Goal: Task Accomplishment & Management: Manage account settings

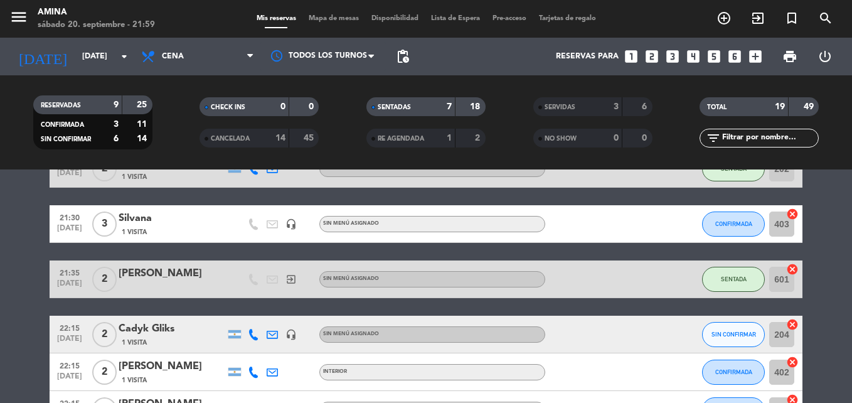
scroll to position [228, 0]
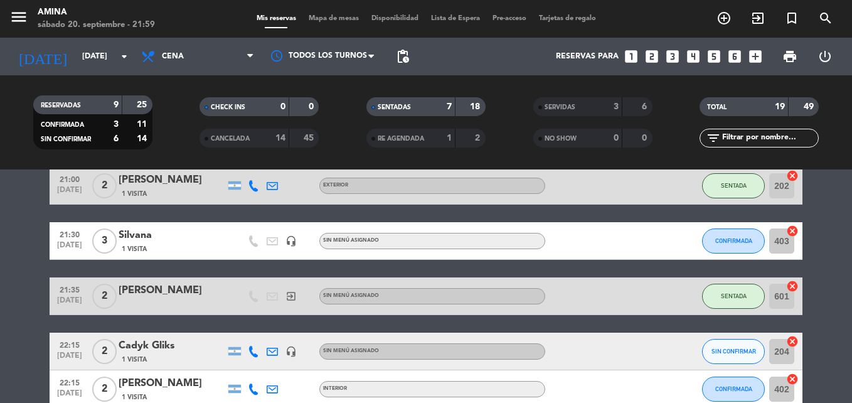
click at [294, 240] on icon "headset_mic" at bounding box center [290, 240] width 11 height 11
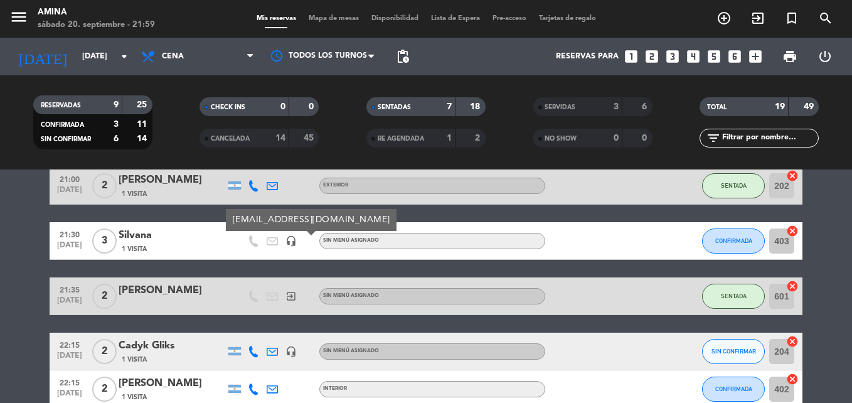
click at [0, 277] on bookings-row "20:00 [DATE] 2 [PERSON_NAME] 1 Visita EXTERIOR subject SENTADA 401 cancel 20:00…" at bounding box center [426, 344] width 852 height 690
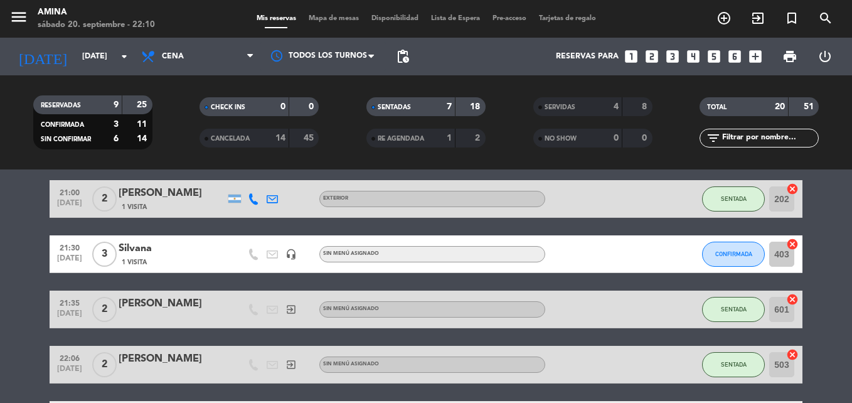
scroll to position [179, 0]
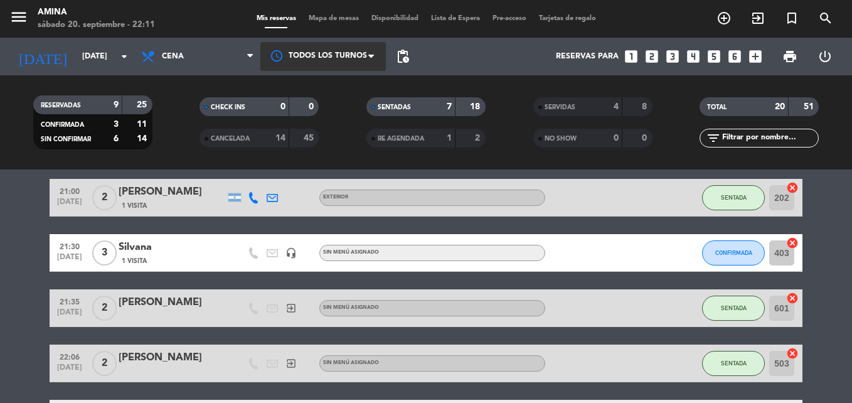
click at [340, 45] on div at bounding box center [322, 56] width 125 height 28
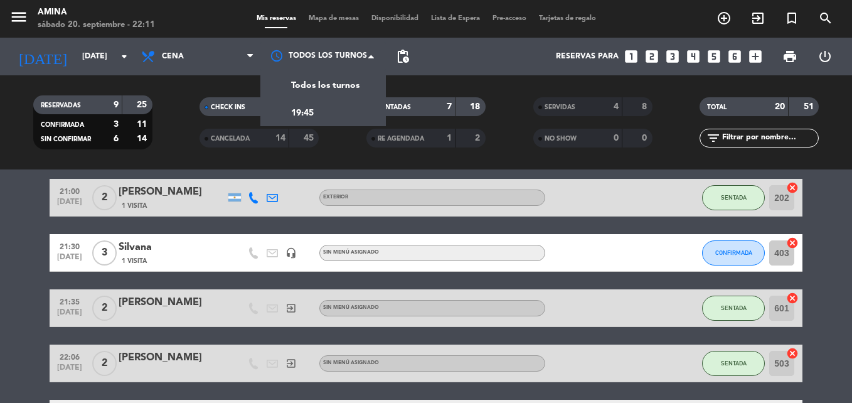
click at [335, 19] on span "Mapa de mesas" at bounding box center [333, 18] width 63 height 7
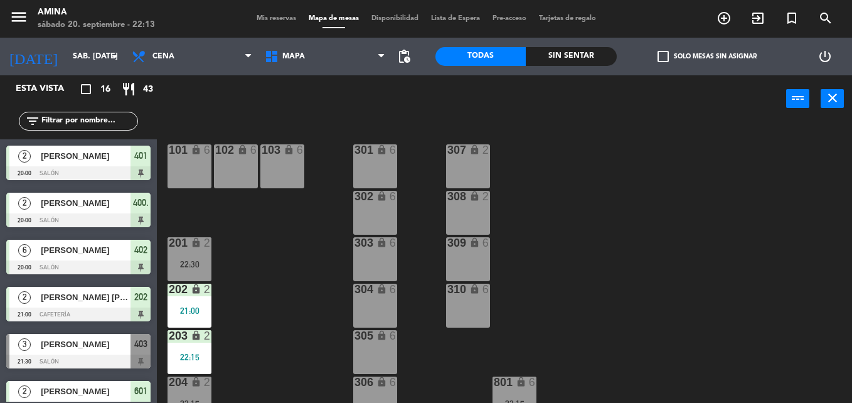
click at [259, 21] on span "Mis reservas" at bounding box center [276, 18] width 52 height 7
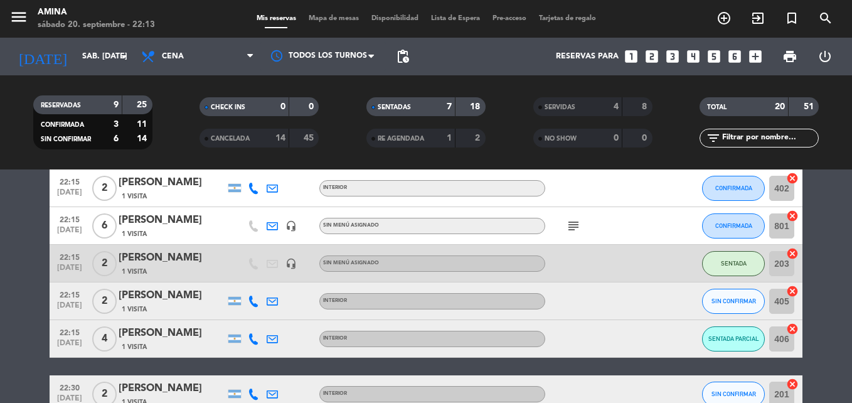
scroll to position [450, 0]
